Goal: Transaction & Acquisition: Purchase product/service

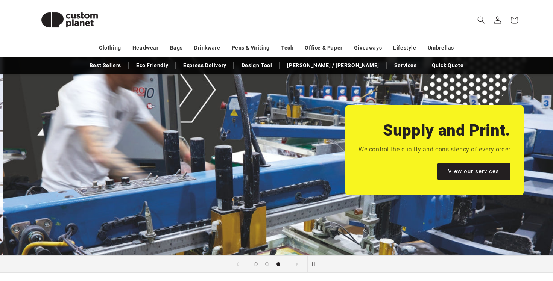
scroll to position [0, 1106]
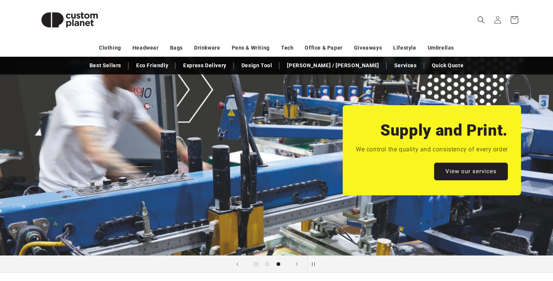
click at [512, 20] on icon at bounding box center [514, 20] width 18 height 18
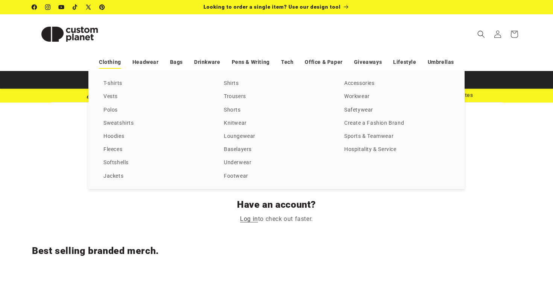
click at [116, 62] on link "Clothing" at bounding box center [110, 62] width 22 height 13
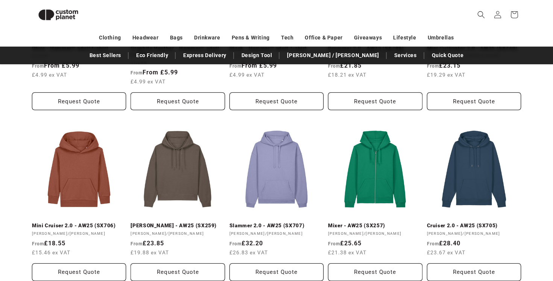
scroll to position [661, 0]
